Goal: Information Seeking & Learning: Learn about a topic

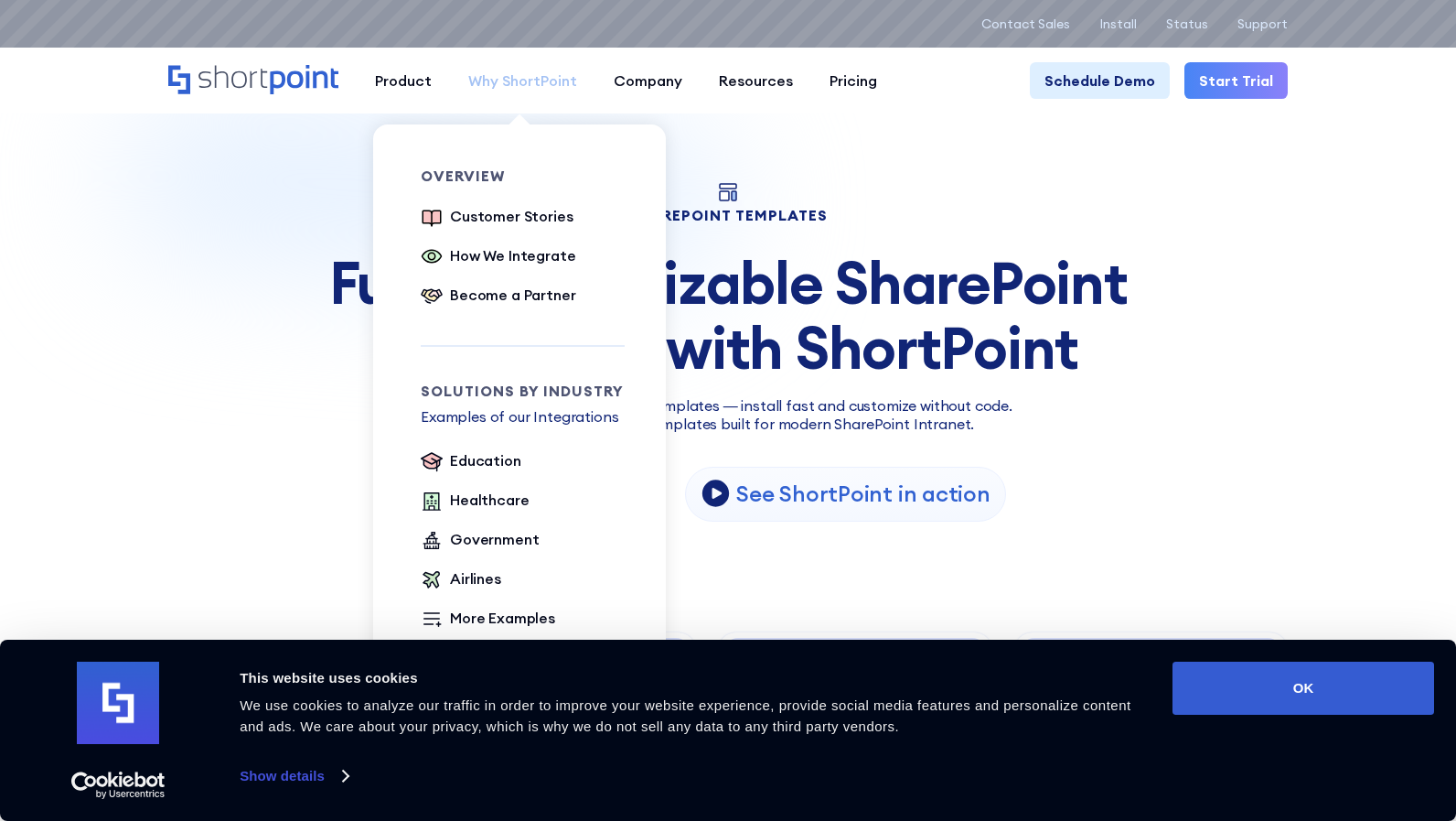
click at [523, 80] on div "Why ShortPoint" at bounding box center [523, 80] width 109 height 22
click at [529, 223] on div "Customer Stories" at bounding box center [511, 216] width 122 height 22
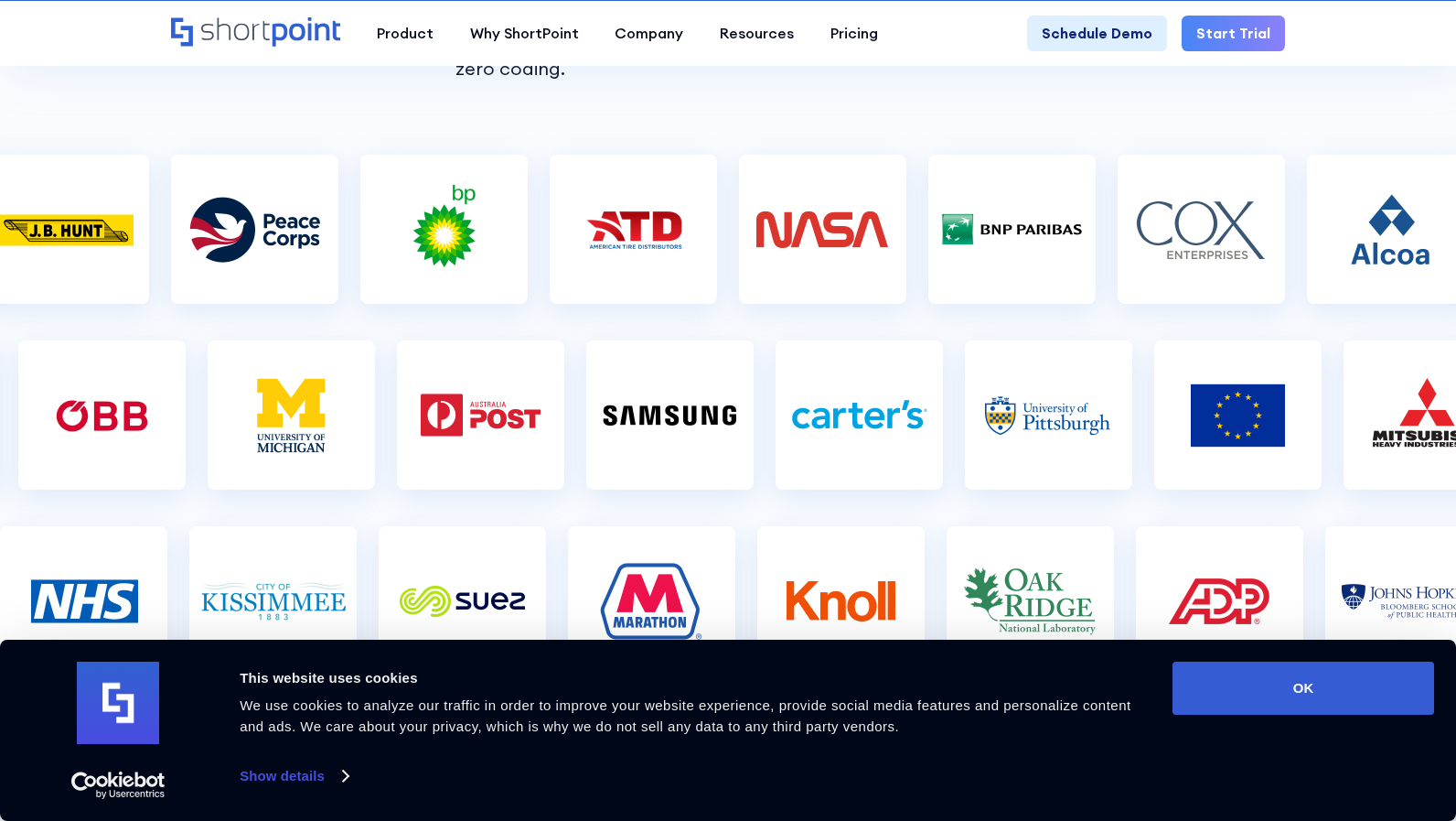
scroll to position [491, 0]
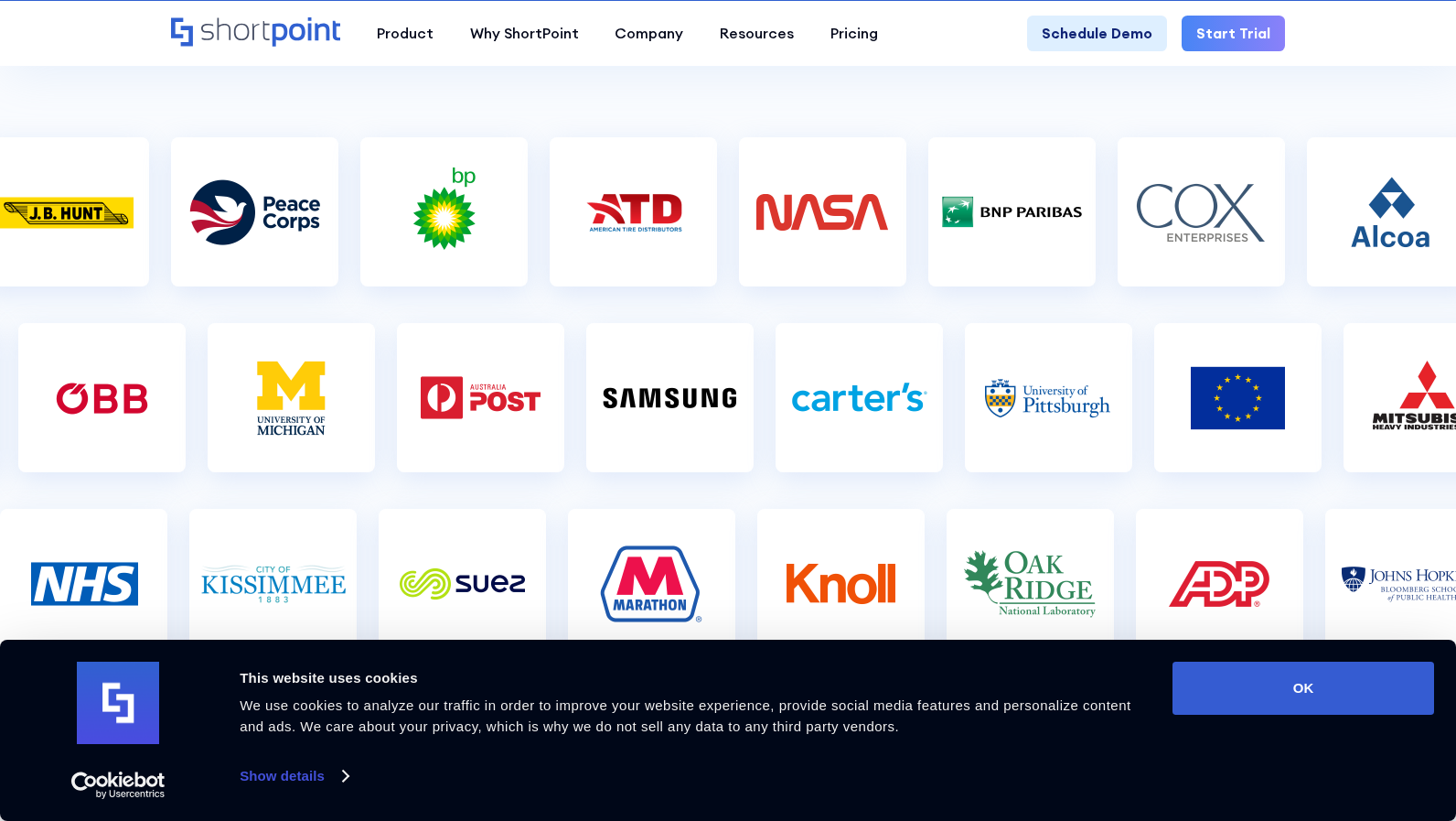
click at [1277, 729] on div "Consent Details [#IABV2SETTINGS#] About This website uses cookies We use cookie…" at bounding box center [728, 731] width 1413 height 137
click at [1276, 709] on button "OK" at bounding box center [1304, 688] width 262 height 53
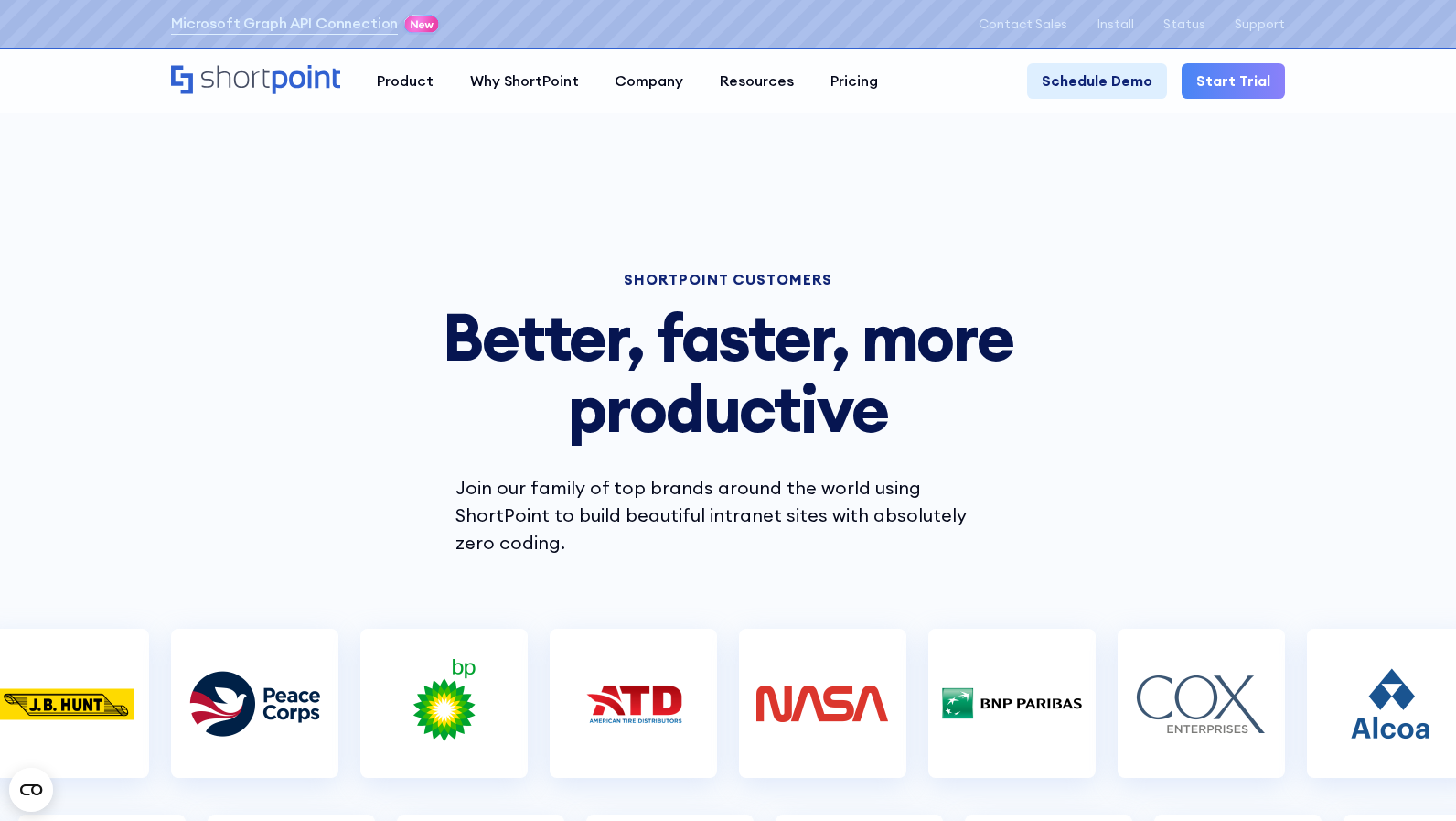
scroll to position [0, 0]
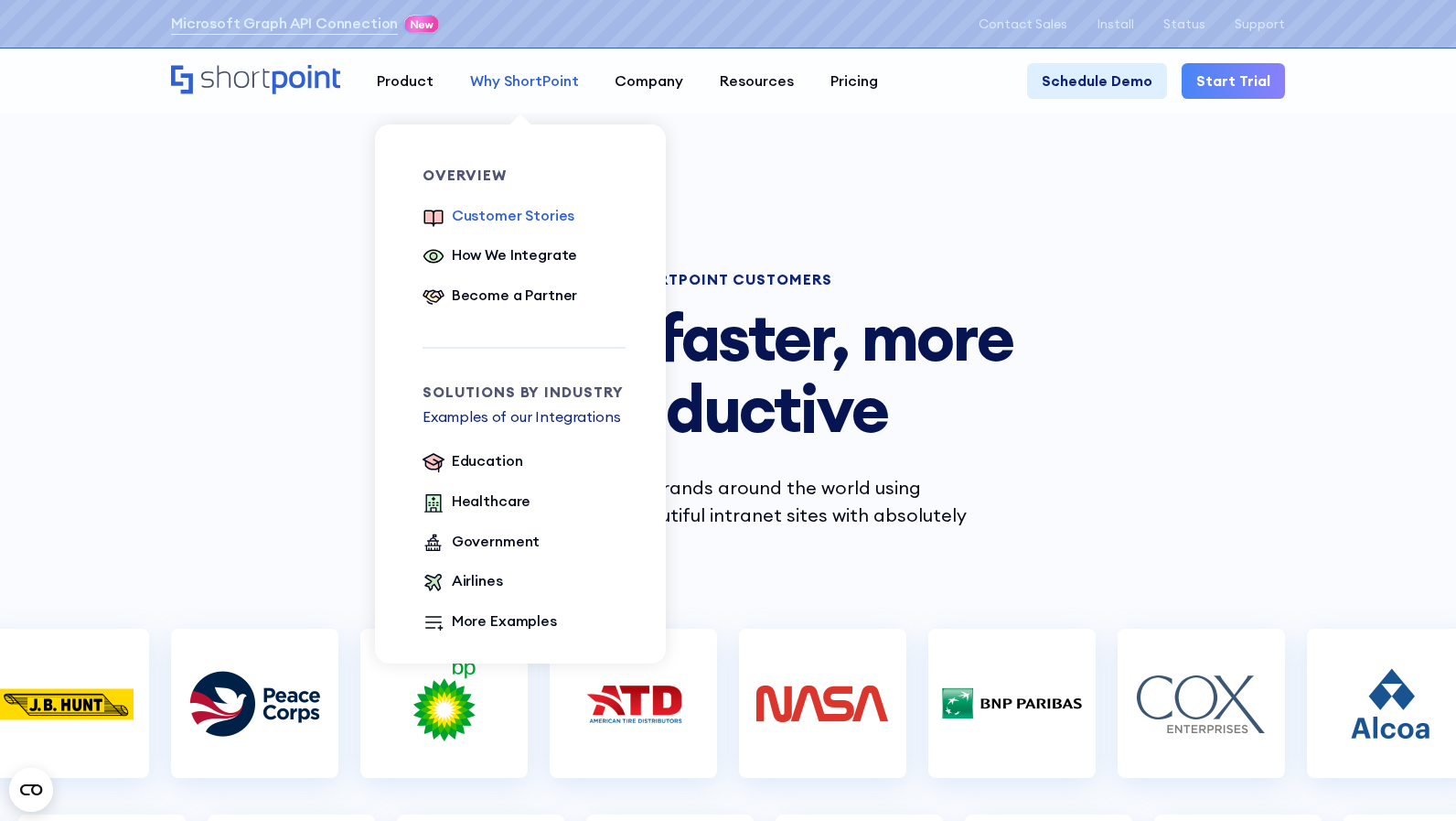
click at [520, 80] on div "Why ShortPoint" at bounding box center [525, 81] width 109 height 22
click at [494, 252] on div "How We Integrate" at bounding box center [514, 255] width 125 height 22
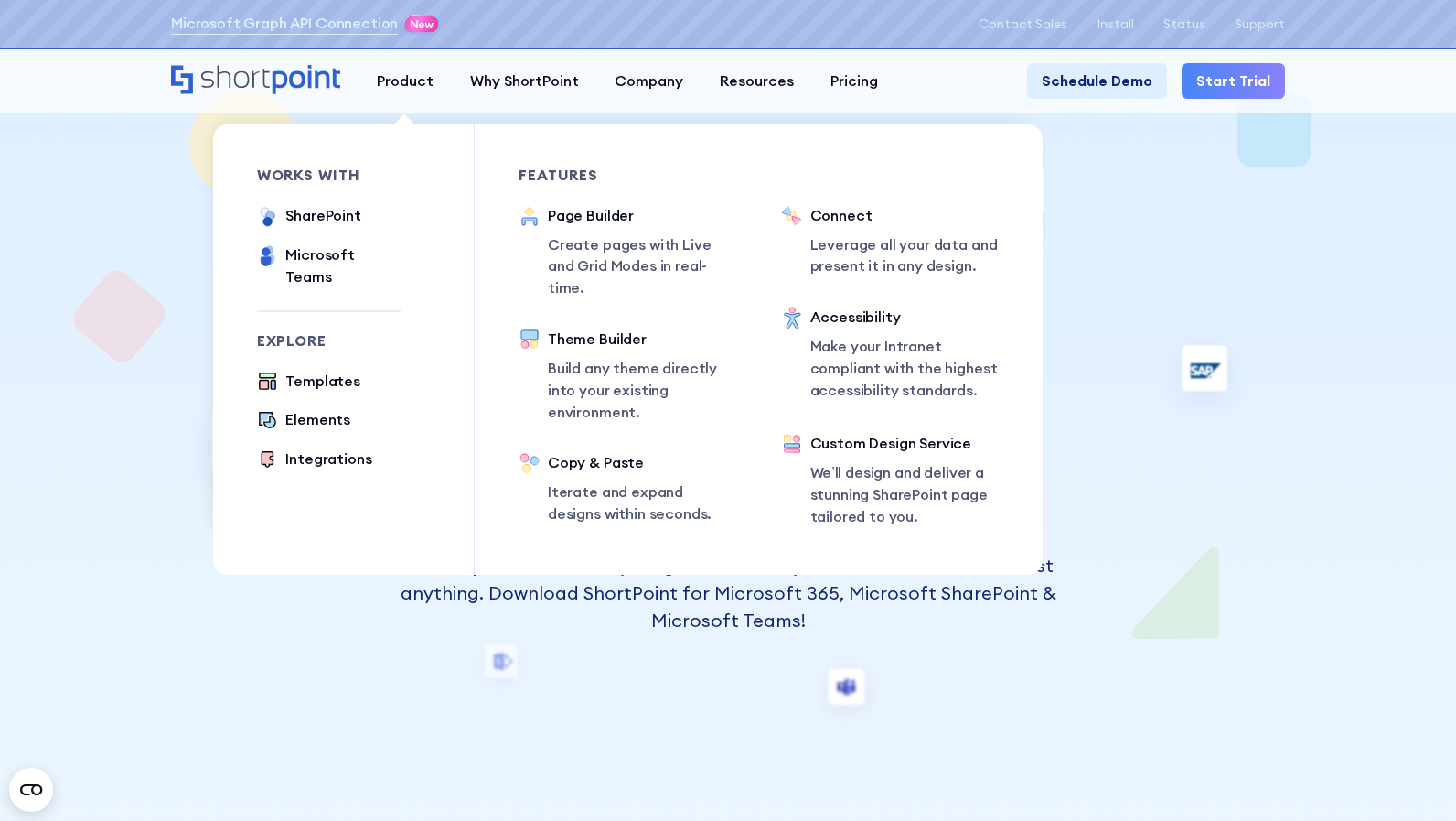
click at [349, 234] on ul "SharePoint Microsoft Teams SAP" at bounding box center [329, 247] width 145 height 83
click at [349, 253] on div "Microsoft Teams" at bounding box center [343, 266] width 115 height 44
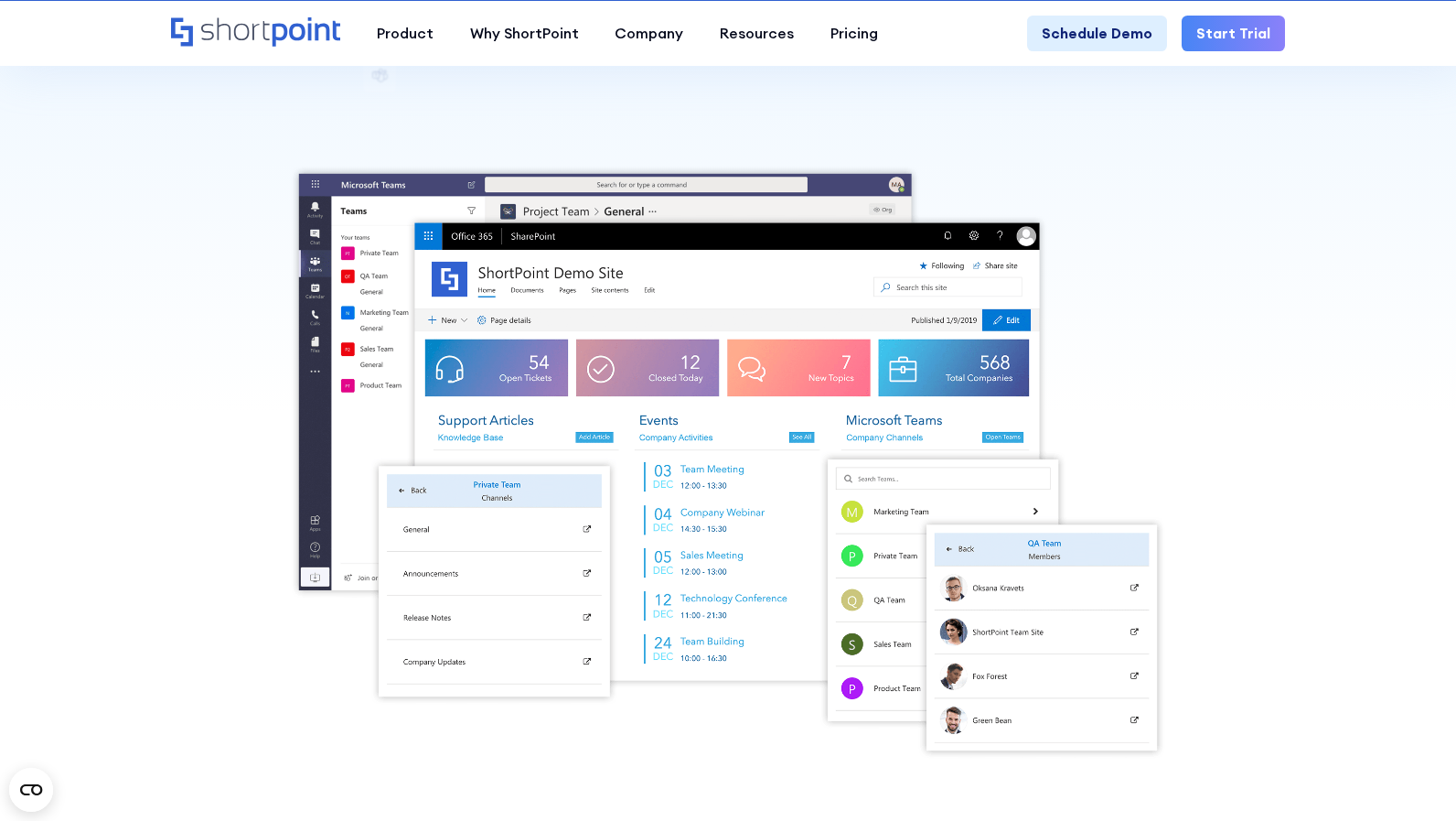
scroll to position [409, 0]
